Goal: Task Accomplishment & Management: Manage account settings

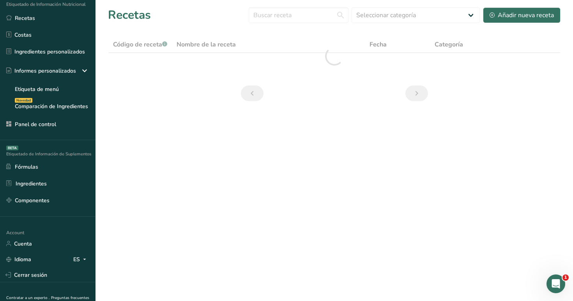
scroll to position [98, 0]
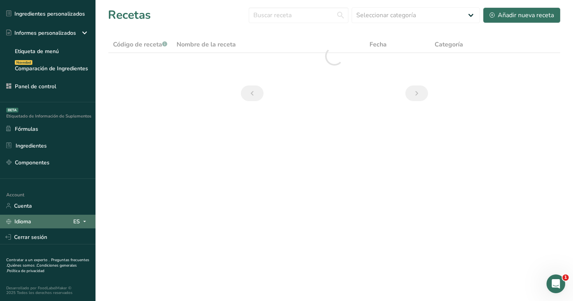
click at [80, 224] on span at bounding box center [84, 221] width 9 height 9
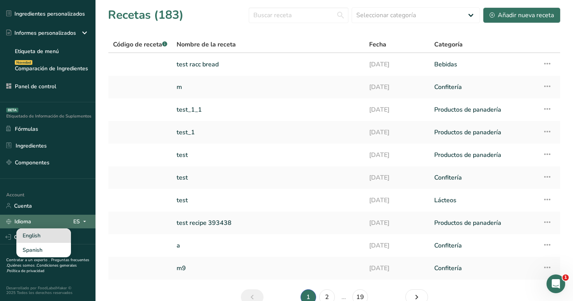
click at [52, 238] on div "English" at bounding box center [43, 235] width 55 height 14
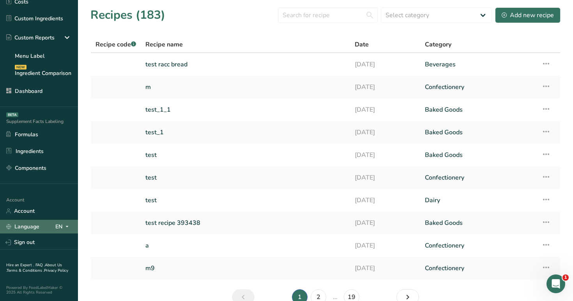
scroll to position [94, 0]
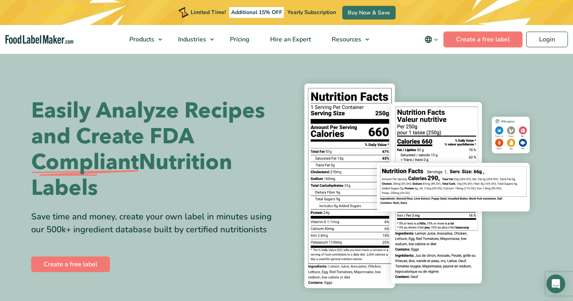
click at [505, 43] on link "Create a free label" at bounding box center [483, 40] width 79 height 16
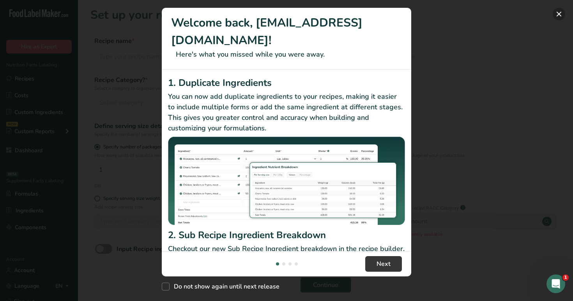
click at [558, 10] on button "New Features" at bounding box center [559, 14] width 12 height 12
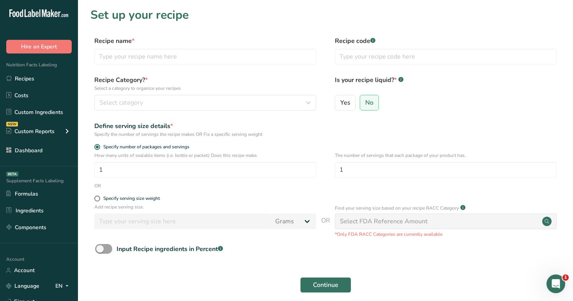
scroll to position [59, 0]
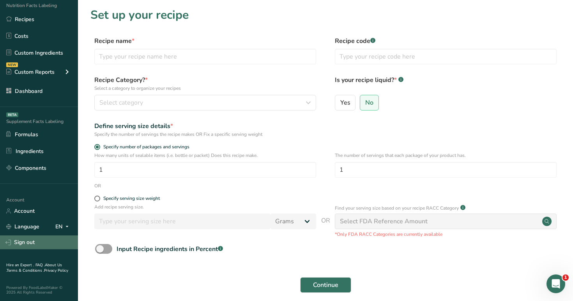
click at [45, 238] on link "Sign out" at bounding box center [39, 242] width 78 height 14
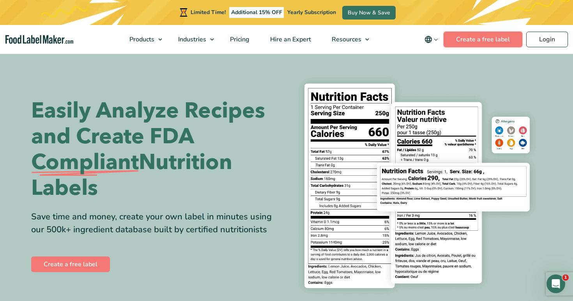
click at [460, 32] on link "Create a free label" at bounding box center [483, 40] width 79 height 16
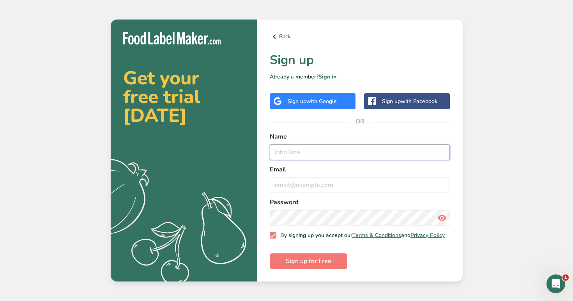
click at [303, 144] on input "text" at bounding box center [360, 152] width 181 height 16
type input "[EMAIL_ADDRESS][DOMAIN_NAME]"
click at [329, 183] on input "email" at bounding box center [360, 185] width 181 height 16
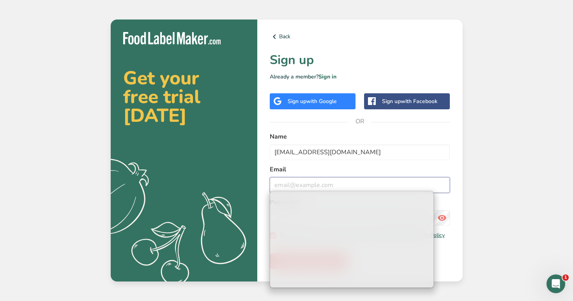
paste input "[EMAIL_ADDRESS][DOMAIN_NAME]"
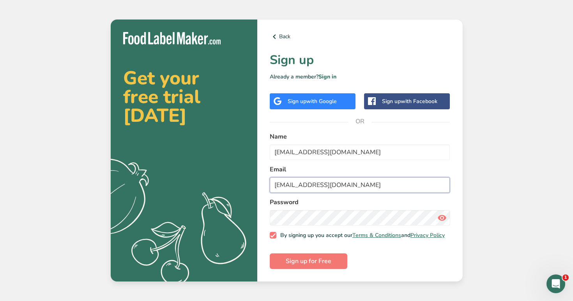
type input "[EMAIL_ADDRESS][DOMAIN_NAME]"
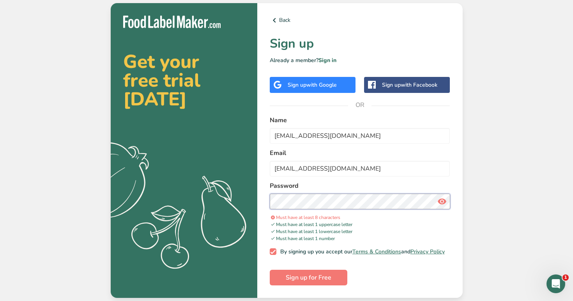
click at [270, 270] on button "Sign up for Free" at bounding box center [309, 278] width 78 height 16
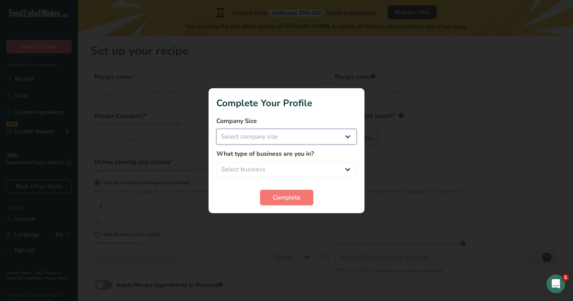
click at [317, 137] on select "Select company size Fewer than 10 Employees 10 to 50 Employees 51 to 500 Employ…" at bounding box center [287, 137] width 140 height 16
select select "4"
click at [217, 129] on select "Select company size Fewer than 10 Employees 10 to 50 Employees 51 to 500 Employ…" at bounding box center [287, 137] width 140 height 16
click at [316, 171] on select "Select business Packaged Food Manufacturer Restaurant & Cafe Bakery Meal Plans …" at bounding box center [287, 170] width 140 height 16
select select "3"
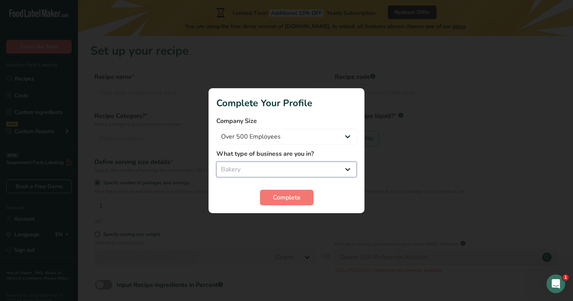
click at [217, 162] on select "Select business Packaged Food Manufacturer Restaurant & Cafe Bakery Meal Plans …" at bounding box center [287, 170] width 140 height 16
click at [299, 195] on span "Complete" at bounding box center [287, 197] width 28 height 9
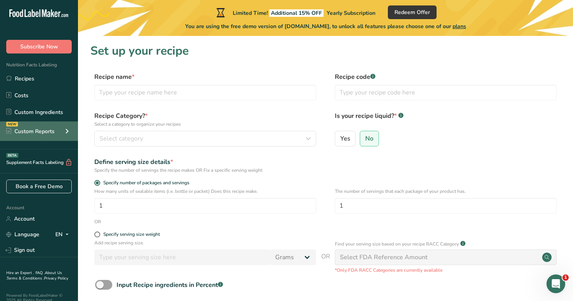
click at [69, 130] on icon at bounding box center [66, 131] width 9 height 14
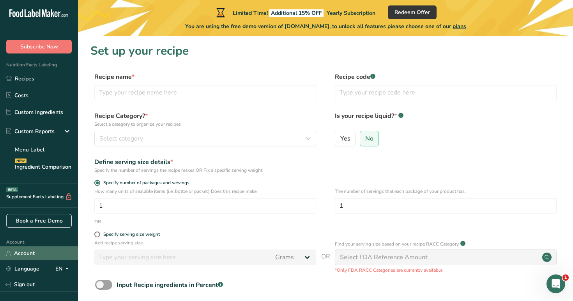
click at [28, 256] on link "Account" at bounding box center [39, 253] width 78 height 14
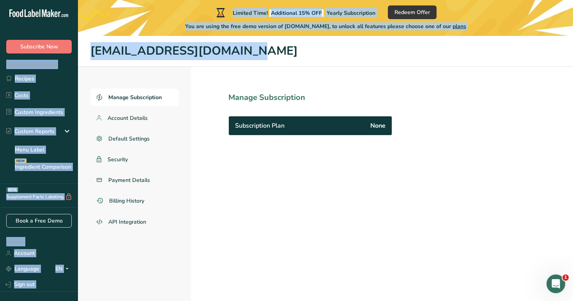
drag, startPoint x: 199, startPoint y: 50, endPoint x: 73, endPoint y: 50, distance: 126.4
click at [73, 50] on div ".a-20{fill:#fff;} Subscribe Now Nutrition Facts Labeling Recipes Costs Custom I…" at bounding box center [286, 168] width 573 height 337
click at [90, 51] on header "testdemo1@test.co" at bounding box center [325, 51] width 495 height 31
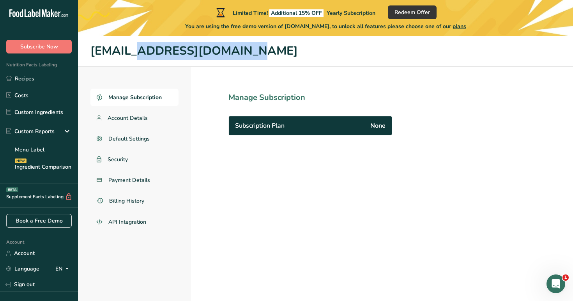
drag, startPoint x: 92, startPoint y: 52, endPoint x: 202, endPoint y: 51, distance: 110.0
click at [202, 51] on h1 "testdemo1@test.co" at bounding box center [326, 51] width 470 height 18
copy h1 "testdemo1@test.co"
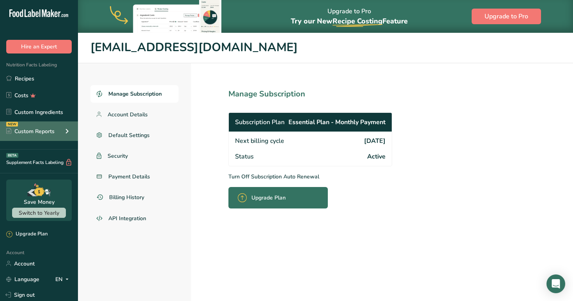
click at [66, 132] on icon at bounding box center [66, 131] width 9 height 14
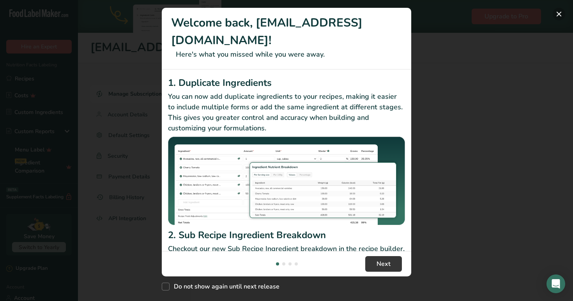
click at [560, 14] on button "New Features" at bounding box center [559, 14] width 12 height 12
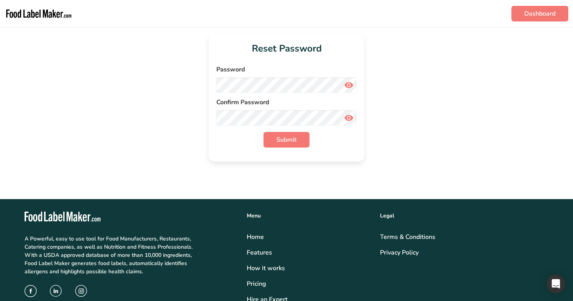
click at [348, 118] on icon at bounding box center [348, 118] width 9 height 14
click at [350, 86] on icon at bounding box center [348, 85] width 9 height 14
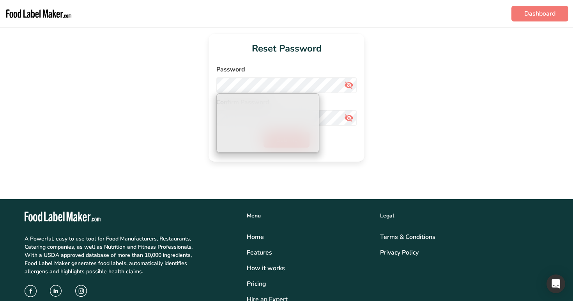
click at [343, 146] on div "Submit" at bounding box center [287, 140] width 140 height 16
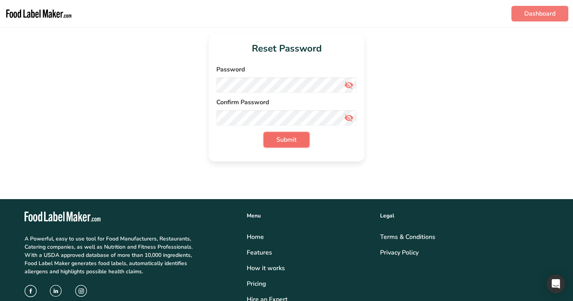
click at [287, 143] on span "Submit" at bounding box center [287, 139] width 20 height 9
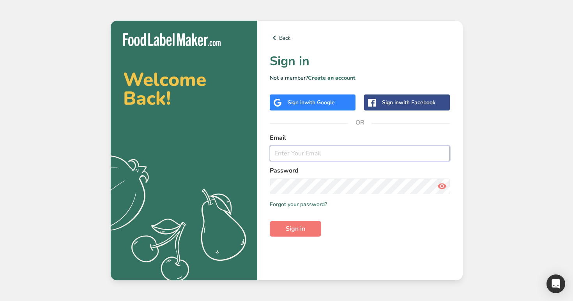
click at [295, 151] on input "email" at bounding box center [360, 154] width 181 height 16
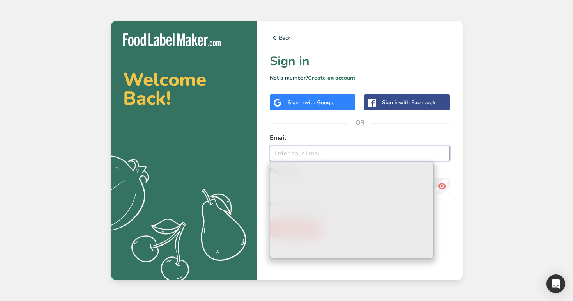
paste input "[EMAIL_ADDRESS][DOMAIN_NAME]"
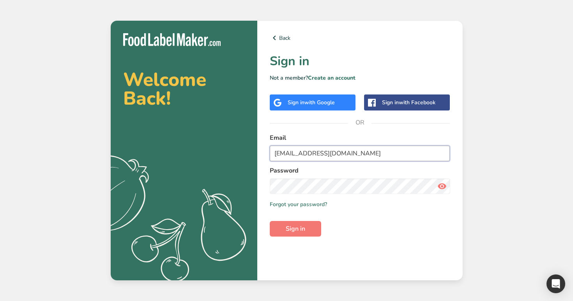
type input "[EMAIL_ADDRESS][DOMAIN_NAME]"
click at [270, 221] on button "Sign in" at bounding box center [295, 229] width 51 height 16
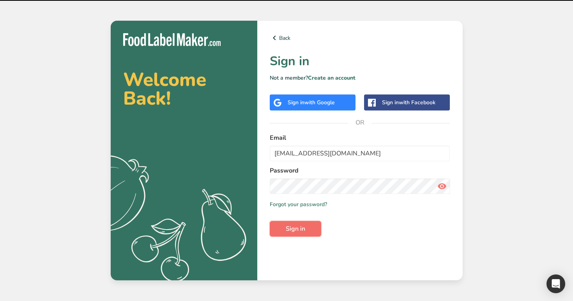
click at [302, 229] on span "Sign in" at bounding box center [296, 228] width 20 height 9
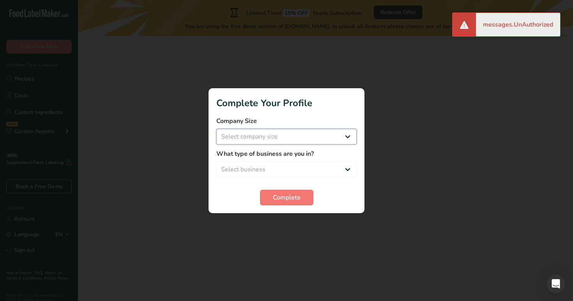
click at [322, 135] on select "Select company size" at bounding box center [287, 137] width 140 height 16
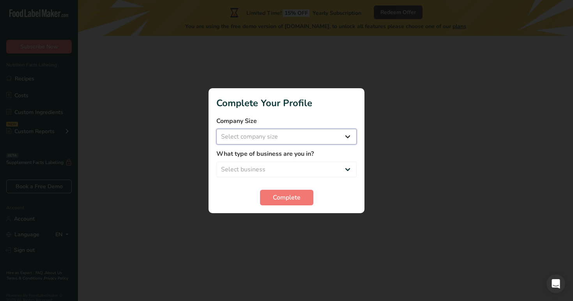
click at [307, 135] on select "Select company size" at bounding box center [287, 137] width 140 height 16
click at [306, 140] on select "Select company size" at bounding box center [287, 137] width 140 height 16
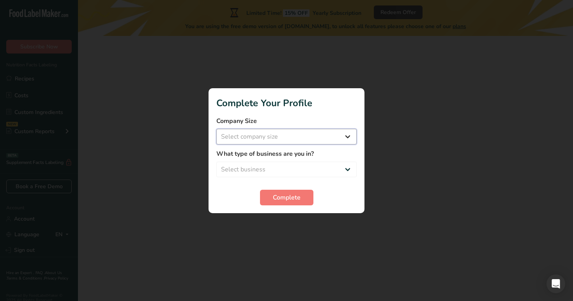
click at [294, 139] on select "Select company size Over 500 Employees test 1 1 Fewer than 10 Employees Fewer t…" at bounding box center [287, 137] width 140 height 16
select select "11"
click at [217, 129] on select "Select company size Over 500 Employees test 1 1 Fewer than 10 Employees Fewer t…" at bounding box center [287, 137] width 140 height 16
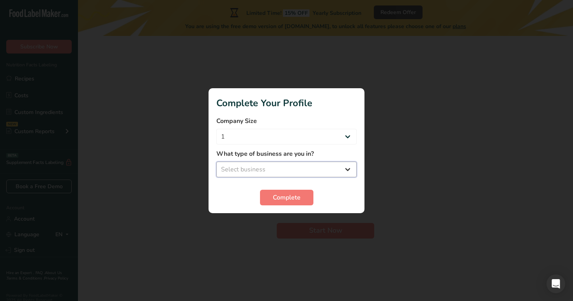
click at [301, 166] on select "Select business Packaged Food Manufacturer Restaurant & Cafe Bakery Meal Plans …" at bounding box center [287, 170] width 140 height 16
select select "3"
click at [217, 162] on select "Select business Packaged Food Manufacturer Restaurant & Cafe Bakery Meal Plans …" at bounding box center [287, 170] width 140 height 16
click at [299, 198] on span "Complete" at bounding box center [287, 197] width 28 height 9
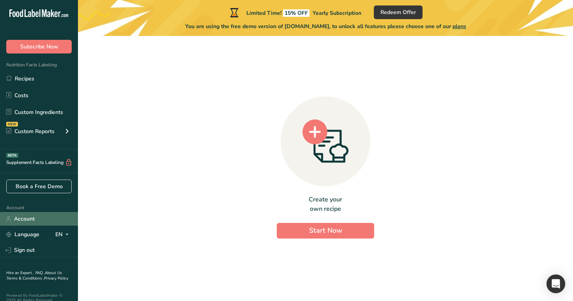
click at [46, 220] on link "Account" at bounding box center [39, 219] width 78 height 14
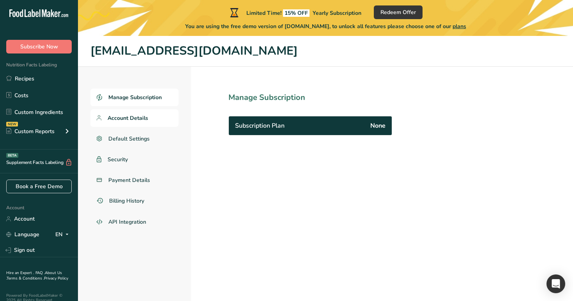
click at [142, 123] on link "Account Details" at bounding box center [135, 118] width 88 height 18
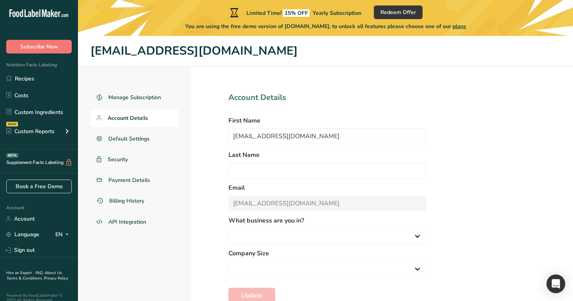
select select
select select "11"
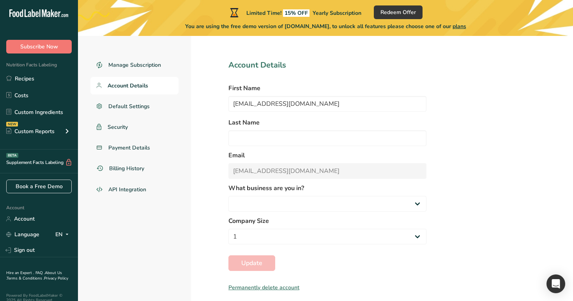
scroll to position [36, 0]
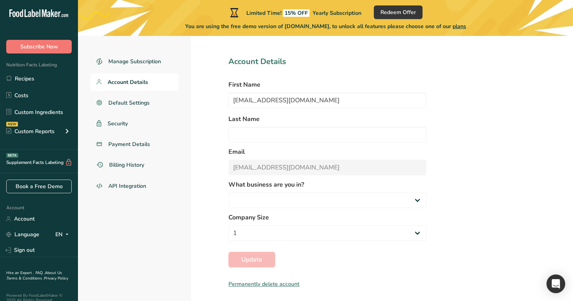
select select "3"
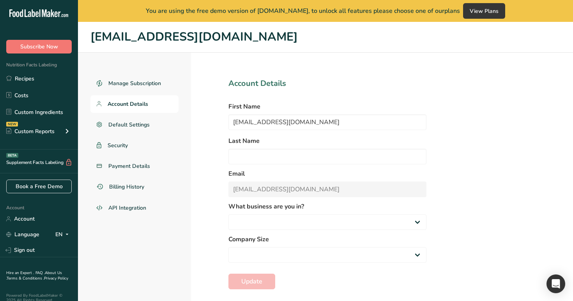
select select "3"
select select "11"
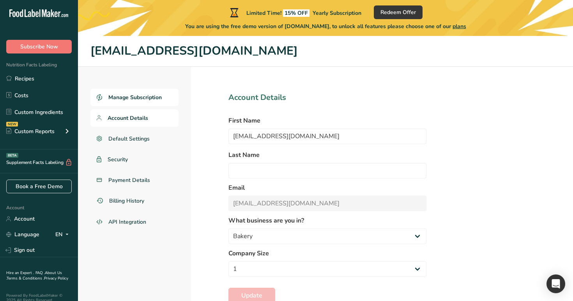
click at [140, 97] on span "Manage Subscription" at bounding box center [134, 97] width 53 height 8
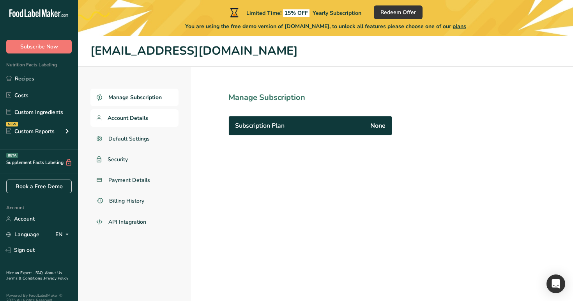
click at [147, 113] on link "Account Details" at bounding box center [135, 118] width 88 height 18
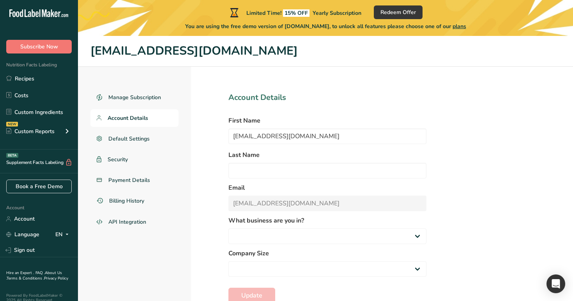
select select "3"
select select "11"
click at [138, 140] on span "Default Settings" at bounding box center [129, 139] width 42 height 8
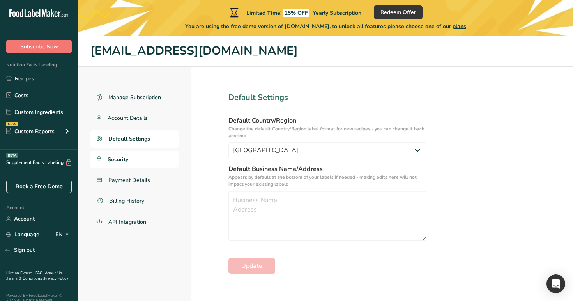
click at [141, 165] on link "Security" at bounding box center [135, 160] width 88 height 18
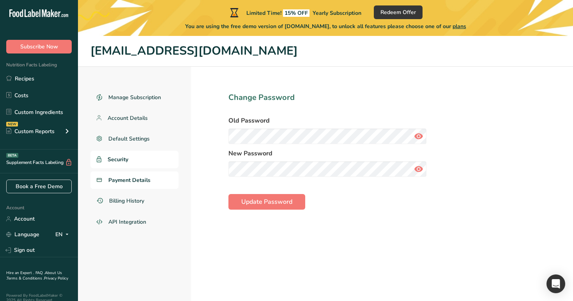
click at [148, 187] on link "Payment Details" at bounding box center [135, 180] width 88 height 18
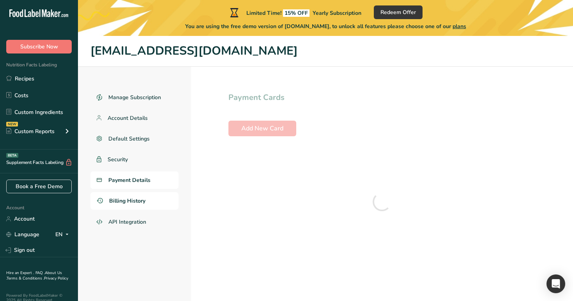
click at [147, 202] on link "Billing History" at bounding box center [135, 201] width 88 height 18
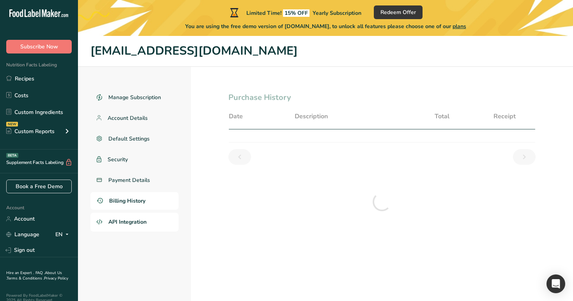
click at [146, 220] on span "API Integration" at bounding box center [127, 222] width 38 height 8
